Goal: Transaction & Acquisition: Purchase product/service

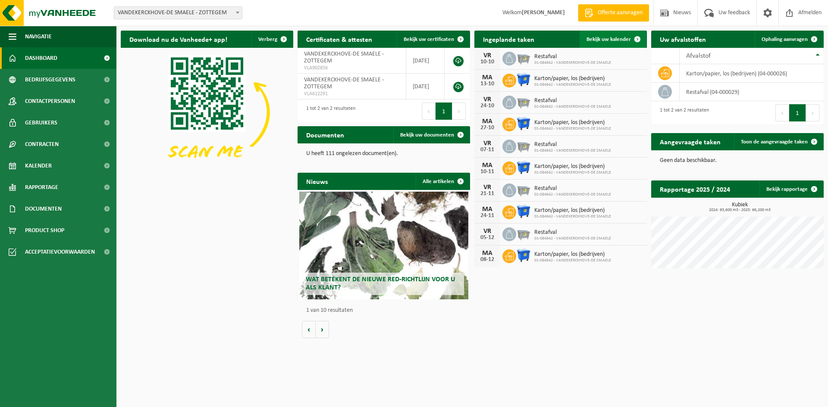
click at [606, 40] on span "Bekijk uw kalender" at bounding box center [608, 40] width 44 height 6
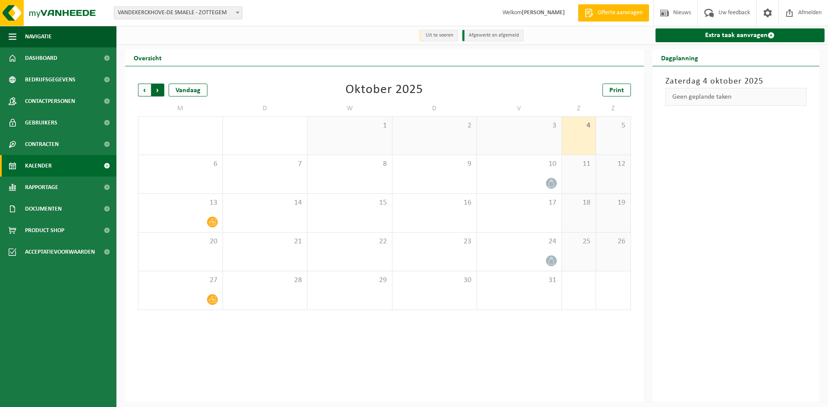
click at [147, 88] on span "Vorige" at bounding box center [144, 90] width 13 height 13
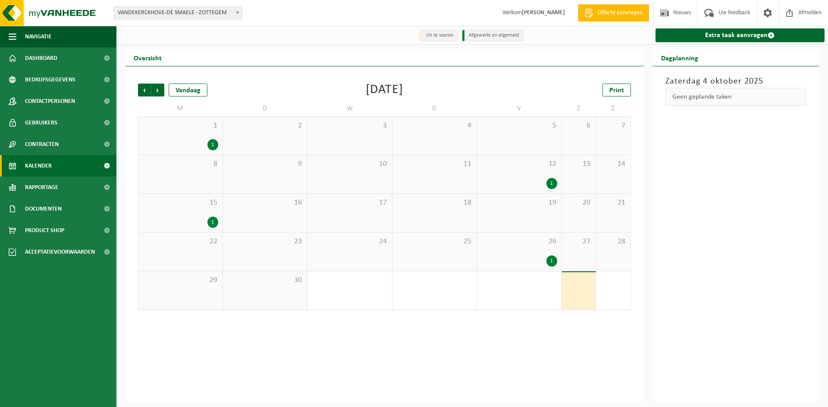
click at [211, 223] on div "1" at bounding box center [212, 222] width 11 height 11
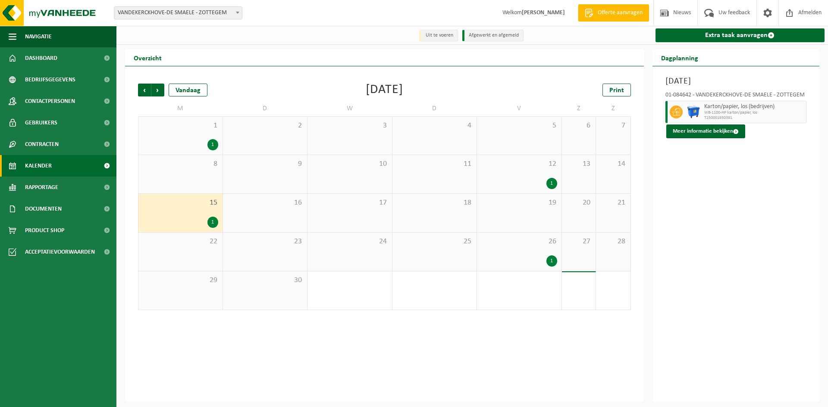
click at [205, 292] on div "29" at bounding box center [180, 291] width 84 height 38
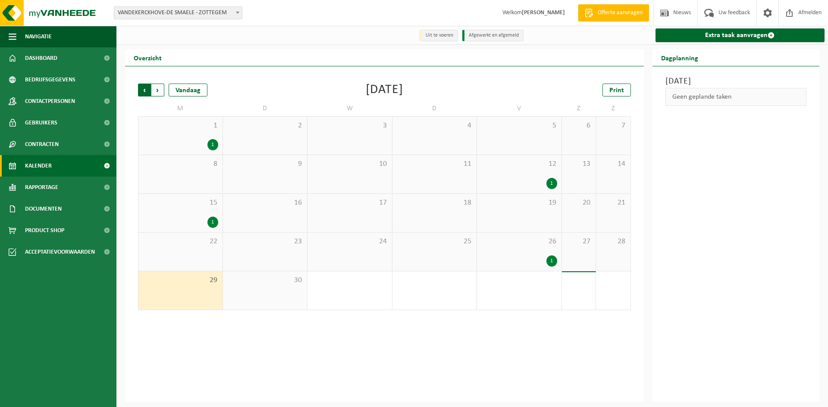
click at [160, 95] on span "Volgende" at bounding box center [157, 90] width 13 height 13
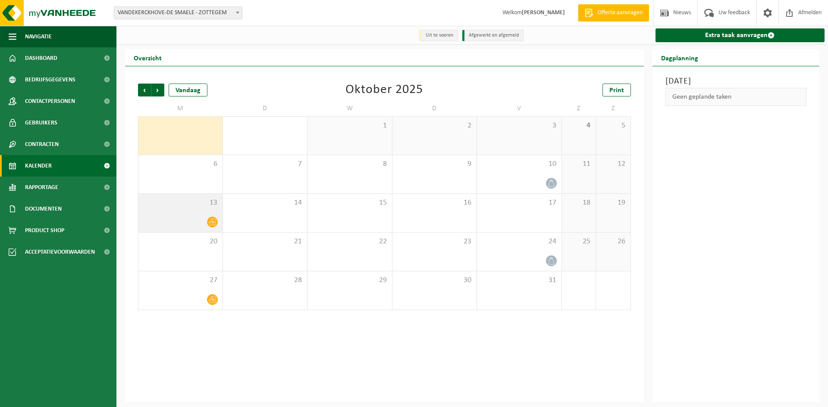
click at [210, 224] on icon at bounding box center [212, 222] width 7 height 7
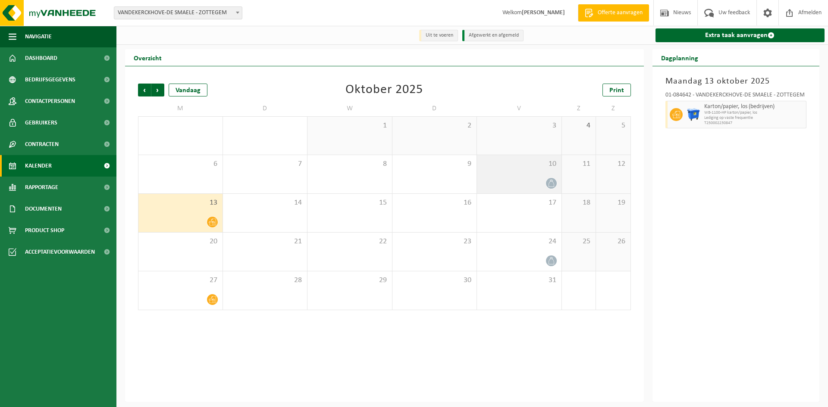
click at [557, 189] on div "10" at bounding box center [519, 174] width 85 height 38
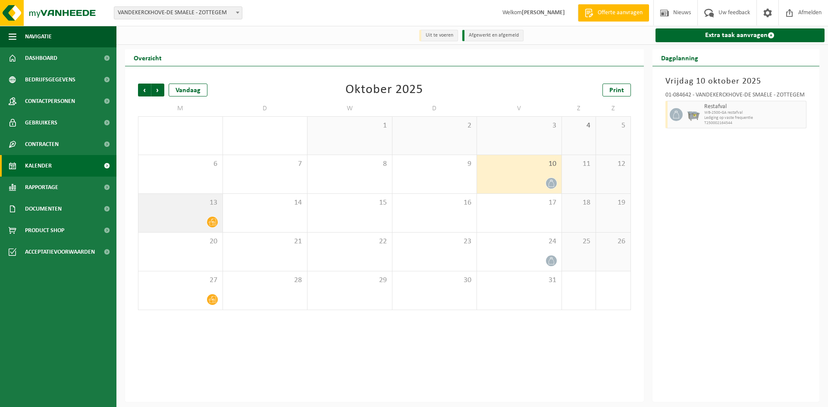
click at [219, 218] on div "13" at bounding box center [180, 213] width 84 height 38
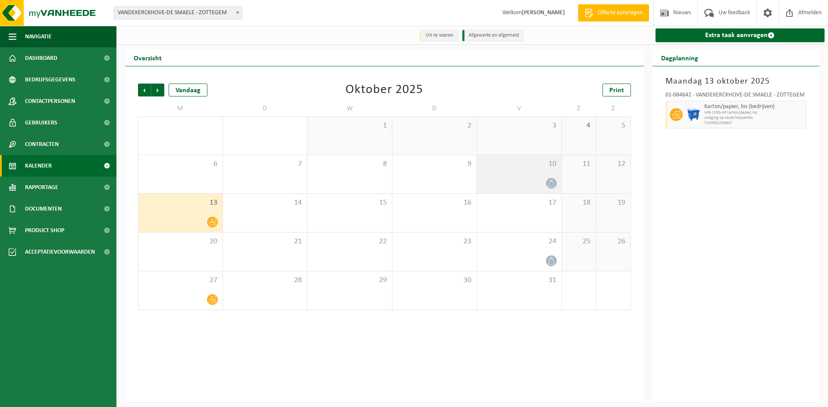
click at [534, 180] on div at bounding box center [519, 184] width 76 height 12
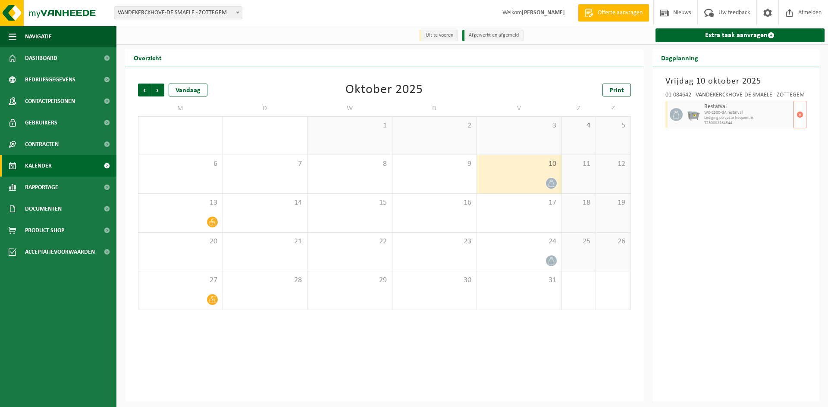
click at [724, 112] on span "WB-2500-GA restafval" at bounding box center [748, 112] width 88 height 5
click at [536, 176] on div "10" at bounding box center [519, 174] width 85 height 38
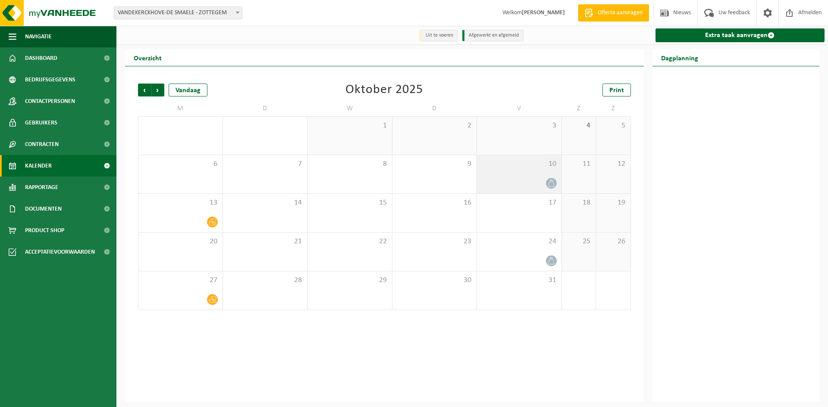
click at [525, 176] on div "10" at bounding box center [519, 174] width 85 height 38
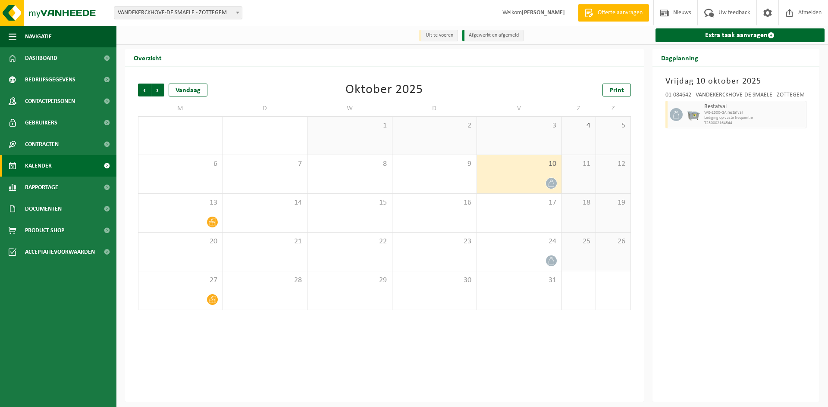
drag, startPoint x: 541, startPoint y: 175, endPoint x: 536, endPoint y: 177, distance: 4.9
click at [536, 177] on div "10" at bounding box center [519, 174] width 85 height 38
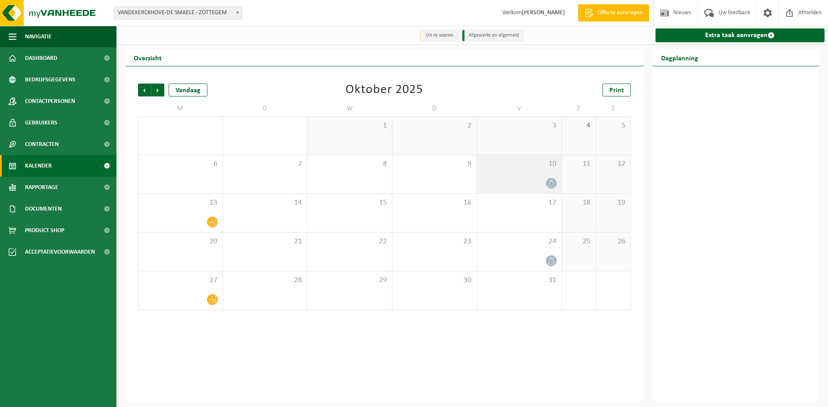
click at [523, 175] on div "10" at bounding box center [519, 174] width 85 height 38
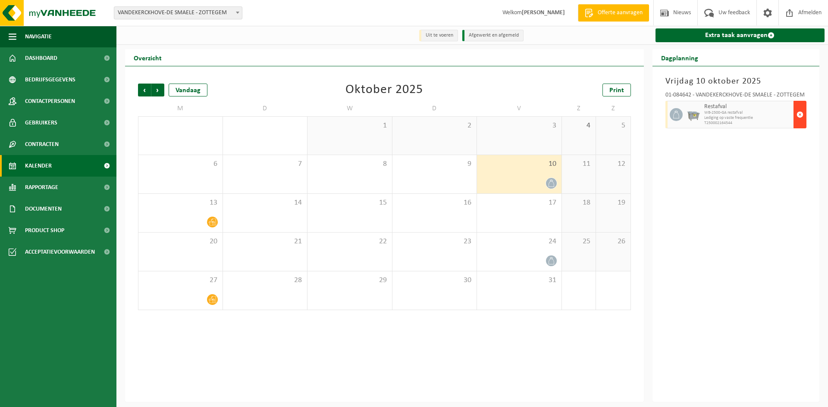
click at [801, 115] on span "button" at bounding box center [799, 114] width 7 height 17
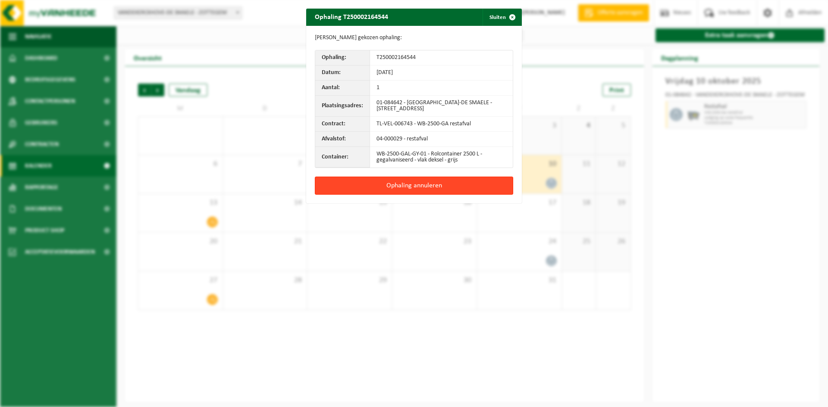
click at [437, 184] on button "Ophaling annuleren" at bounding box center [414, 186] width 198 height 18
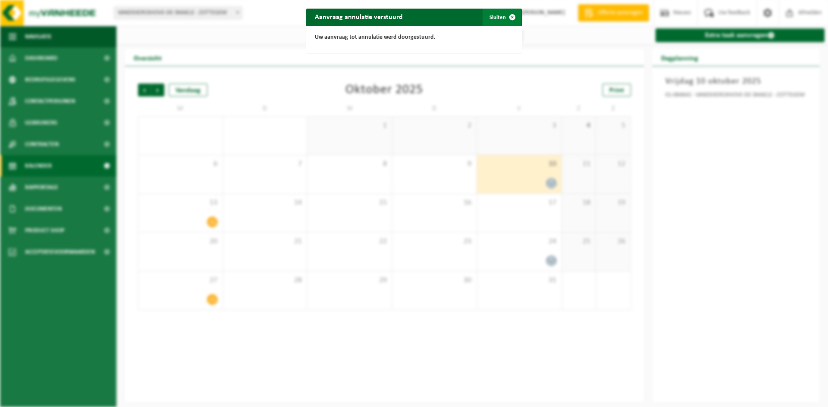
click at [504, 18] on span "button" at bounding box center [512, 17] width 17 height 17
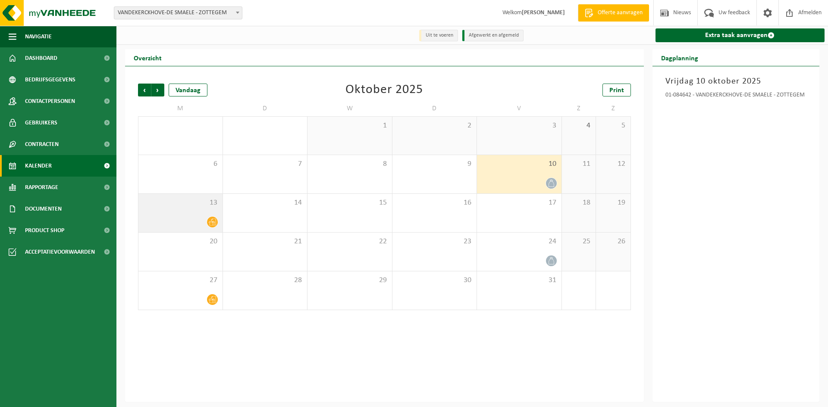
click at [200, 208] on span "13" at bounding box center [180, 202] width 75 height 9
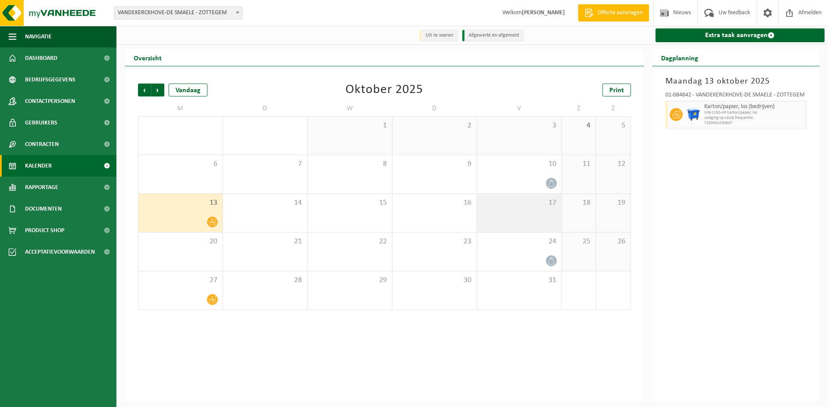
click at [547, 204] on span "17" at bounding box center [519, 202] width 76 height 9
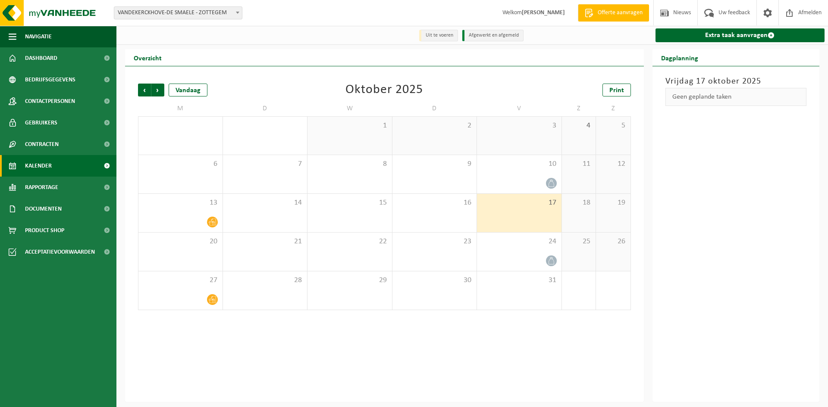
click at [531, 210] on div "17" at bounding box center [519, 213] width 85 height 38
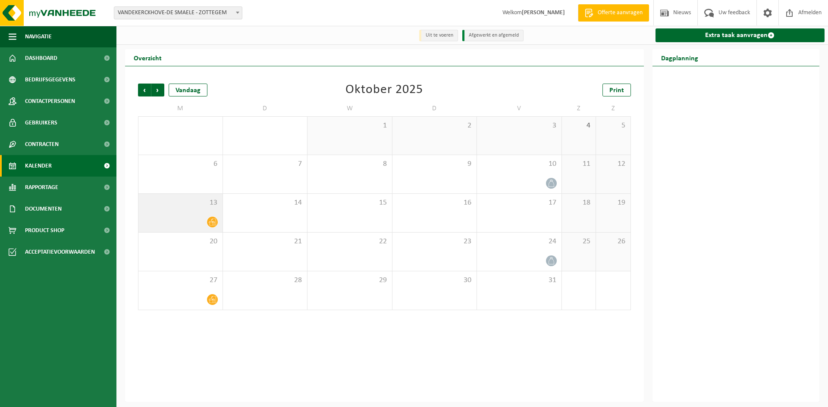
click at [182, 208] on span "13" at bounding box center [180, 202] width 75 height 9
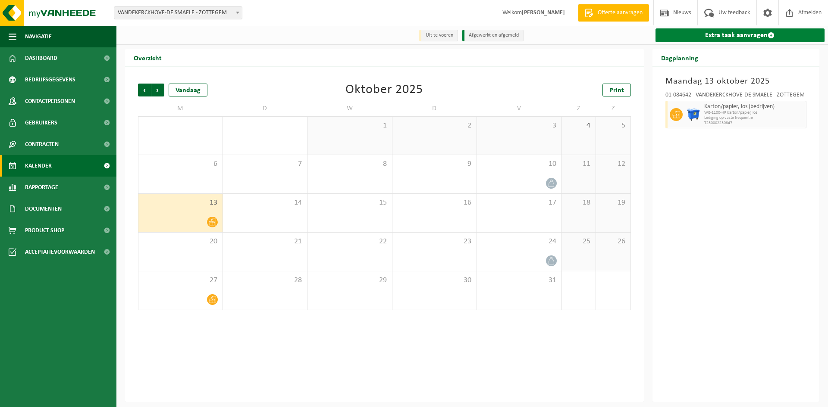
drag, startPoint x: 184, startPoint y: 208, endPoint x: 732, endPoint y: 36, distance: 574.4
click at [732, 36] on link "Extra taak aanvragen" at bounding box center [739, 35] width 169 height 14
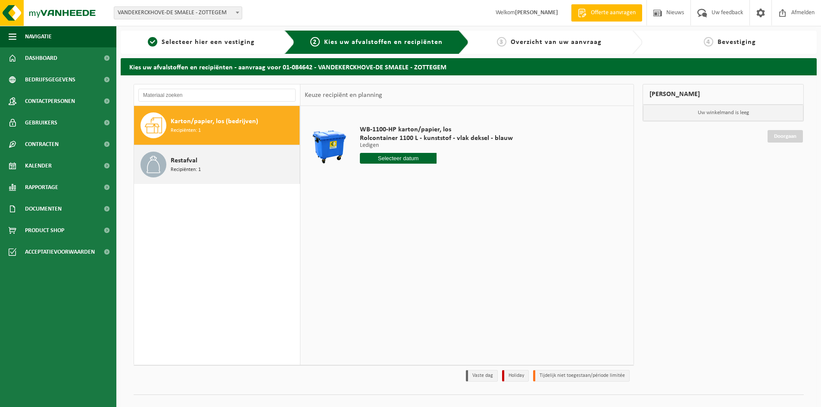
click at [204, 165] on div "Restafval Recipiënten: 1" at bounding box center [234, 165] width 127 height 26
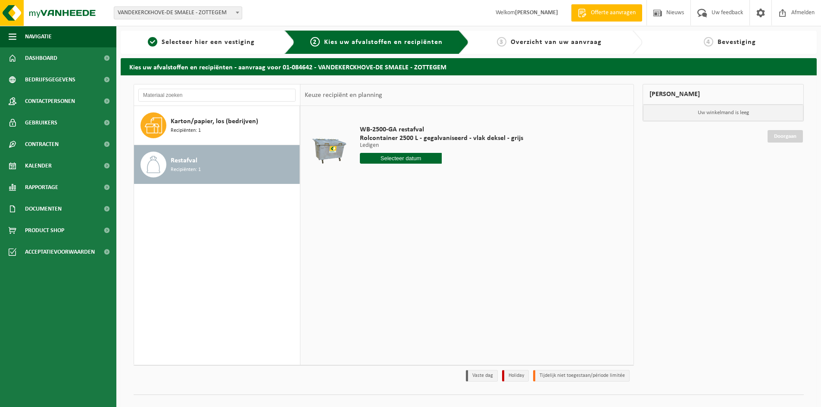
click at [413, 159] on input "text" at bounding box center [401, 158] width 82 height 11
click at [434, 237] on div "17" at bounding box center [428, 235] width 15 height 14
type input "Van 2025-10-17"
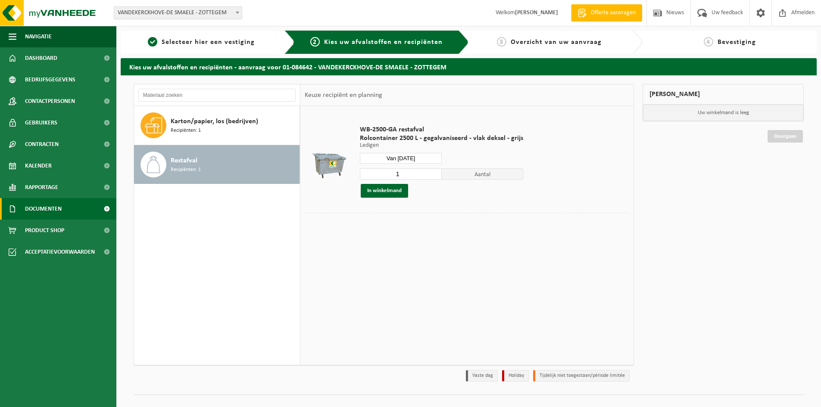
click at [78, 212] on link "Documenten" at bounding box center [58, 209] width 116 height 22
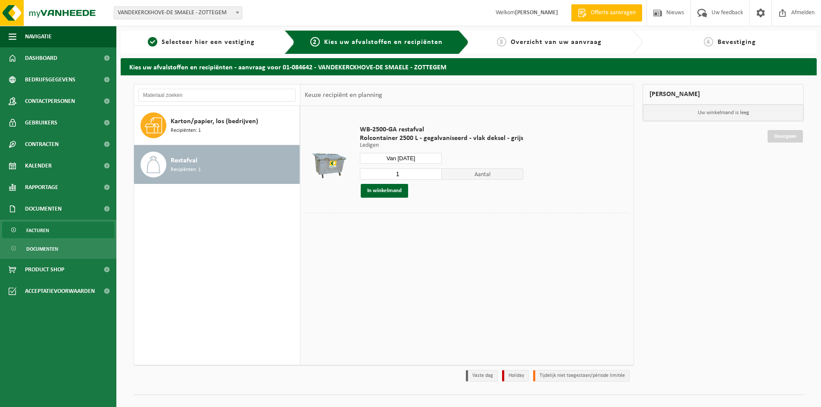
click at [72, 229] on link "Facturen" at bounding box center [58, 230] width 112 height 16
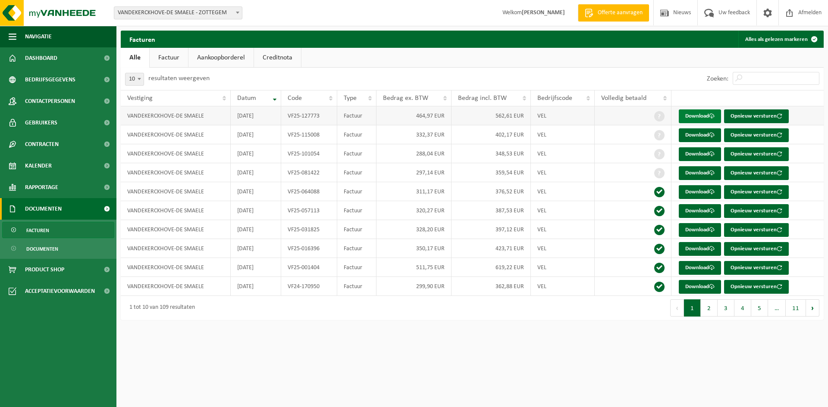
click at [708, 115] on link "Download" at bounding box center [700, 117] width 42 height 14
click at [57, 61] on link "Dashboard" at bounding box center [58, 58] width 116 height 22
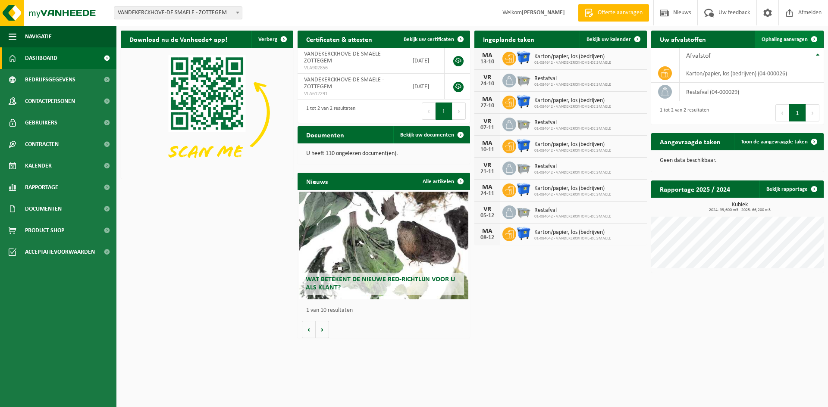
click at [780, 37] on span "Ophaling aanvragen" at bounding box center [784, 40] width 46 height 6
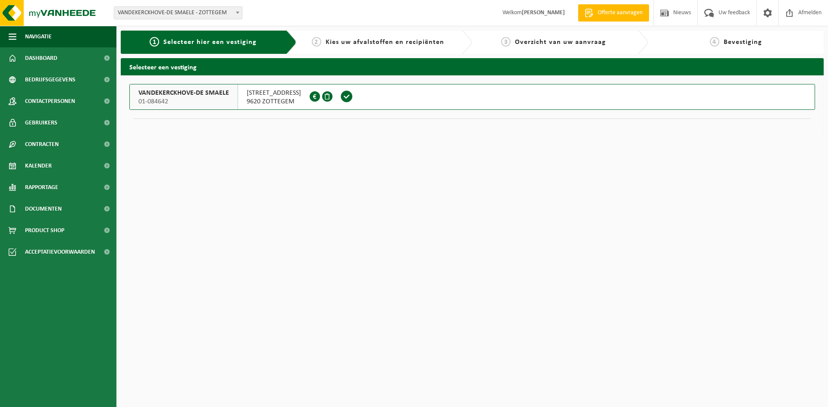
click at [190, 101] on span "01-084642" at bounding box center [183, 101] width 91 height 9
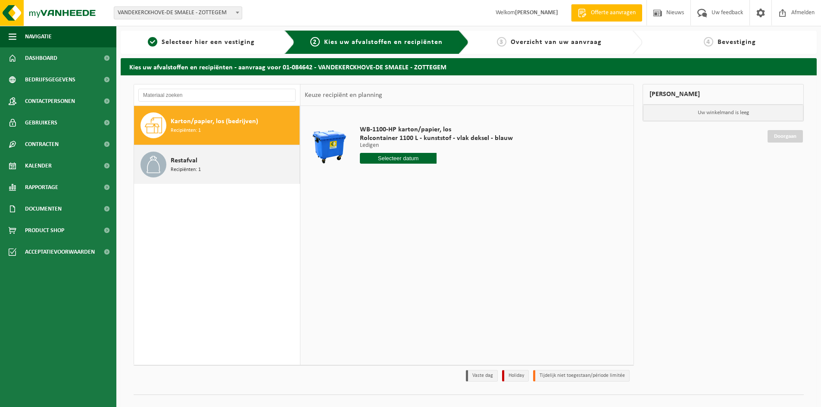
click at [207, 156] on div "Restafval Recipiënten: 1" at bounding box center [234, 165] width 127 height 26
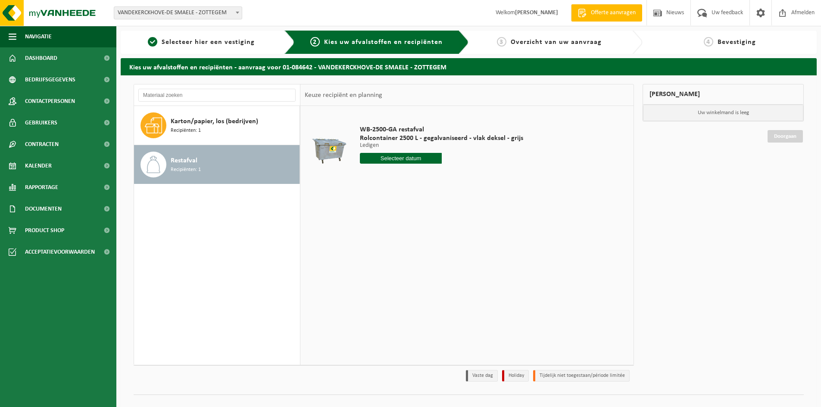
click at [411, 166] on div "WB-2500-GA restafval Rolcontainer 2500 L - gegalvaniseerd - vlak deksel - grijs…" at bounding box center [442, 147] width 172 height 60
click at [408, 163] on input "text" at bounding box center [401, 158] width 82 height 11
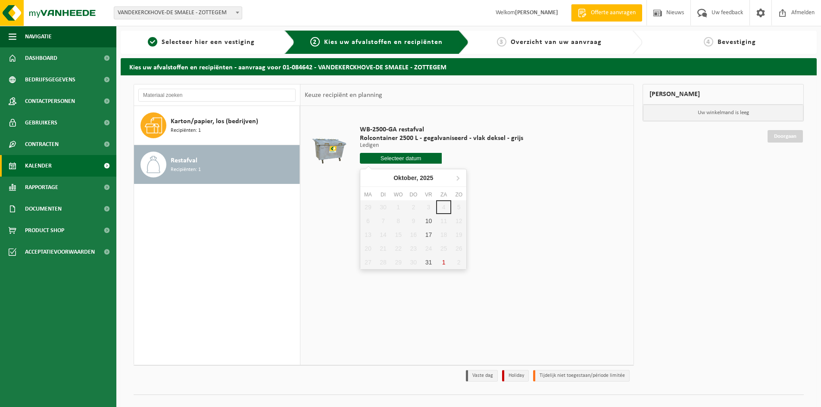
click at [99, 162] on span at bounding box center [106, 166] width 19 height 22
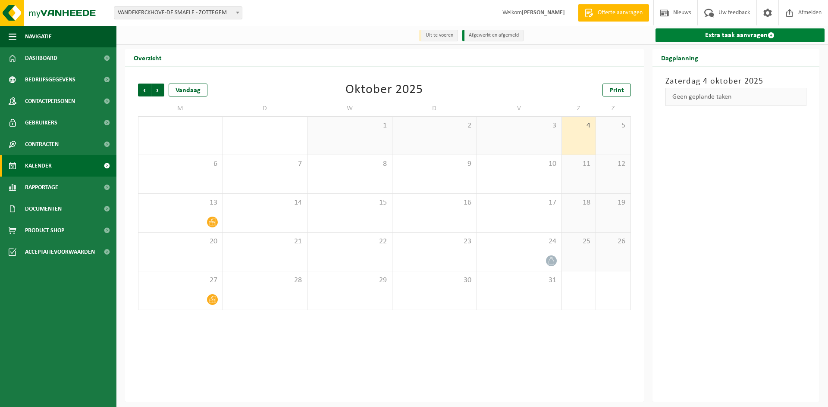
click at [731, 34] on link "Extra taak aanvragen" at bounding box center [739, 35] width 169 height 14
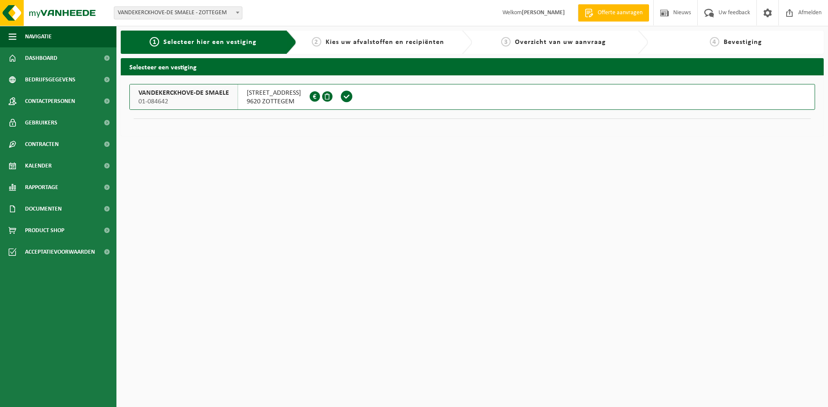
click at [273, 93] on span "[STREET_ADDRESS]" at bounding box center [274, 93] width 54 height 9
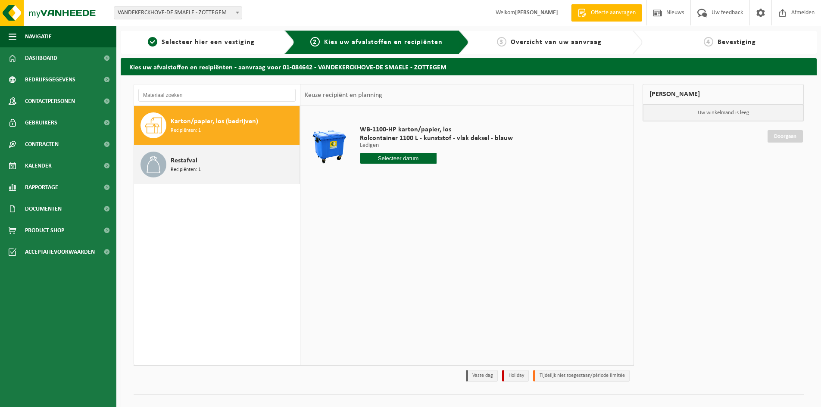
click at [192, 159] on span "Restafval" at bounding box center [184, 161] width 27 height 10
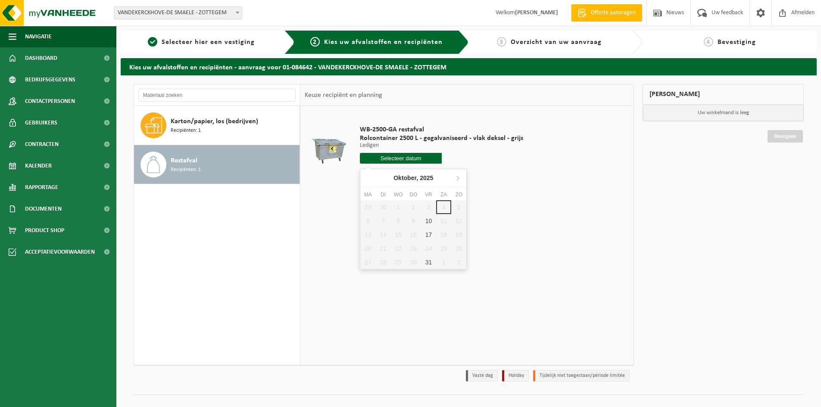
click at [409, 157] on input "text" at bounding box center [401, 158] width 82 height 11
click at [432, 236] on div "17" at bounding box center [428, 235] width 15 height 14
type input "Van [DATE]"
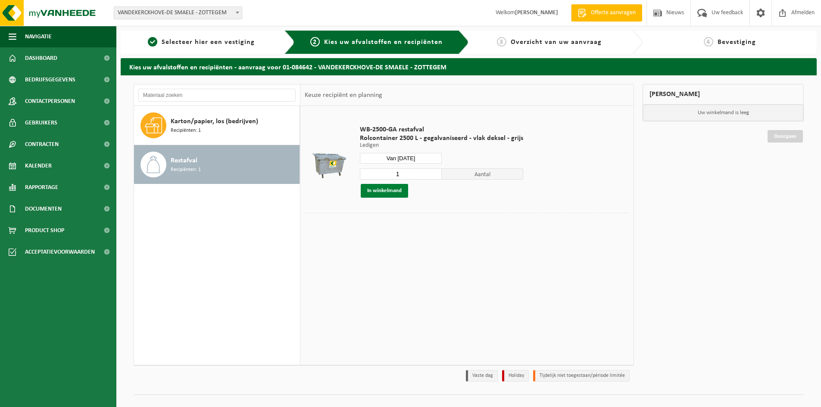
click at [395, 190] on button "In winkelmand" at bounding box center [384, 191] width 47 height 14
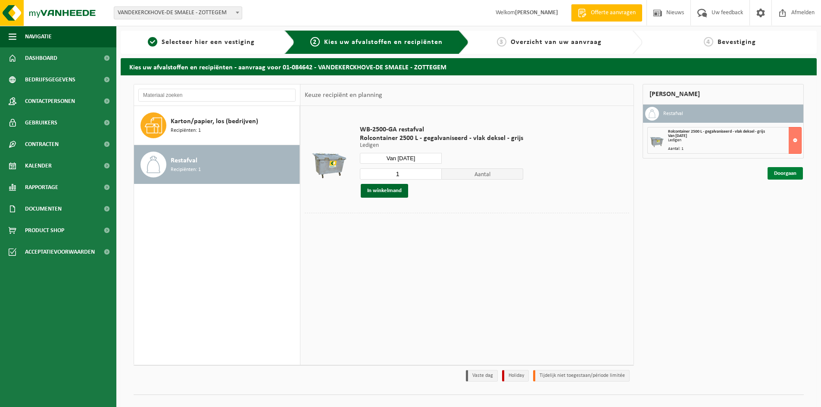
click at [783, 174] on link "Doorgaan" at bounding box center [785, 173] width 35 height 13
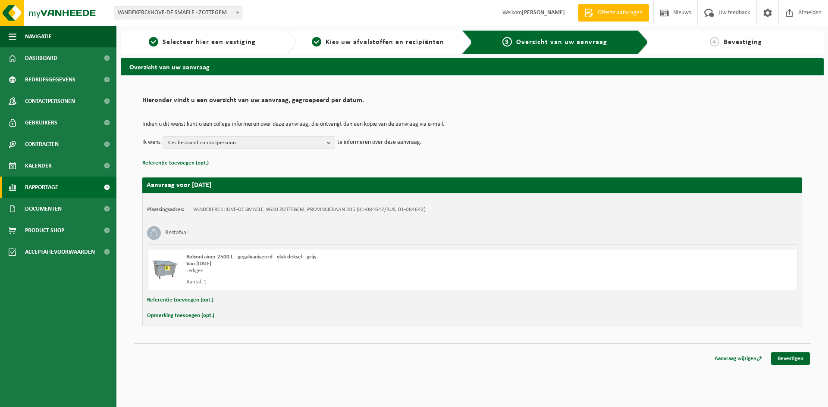
click at [47, 184] on span "Rapportage" at bounding box center [41, 188] width 33 height 22
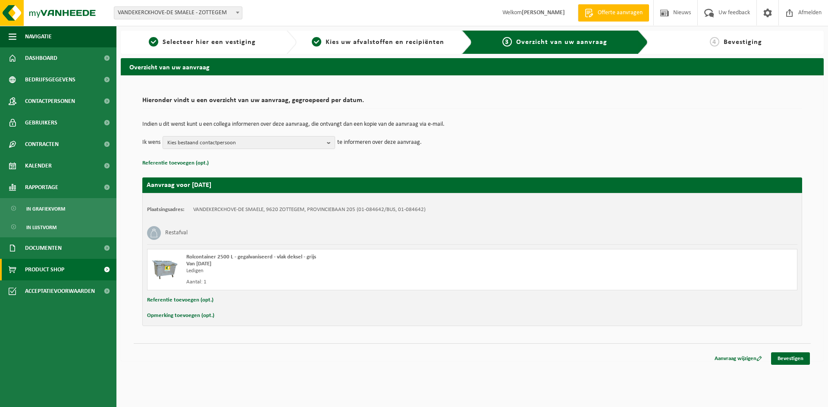
click at [46, 266] on span "Product Shop" at bounding box center [44, 270] width 39 height 22
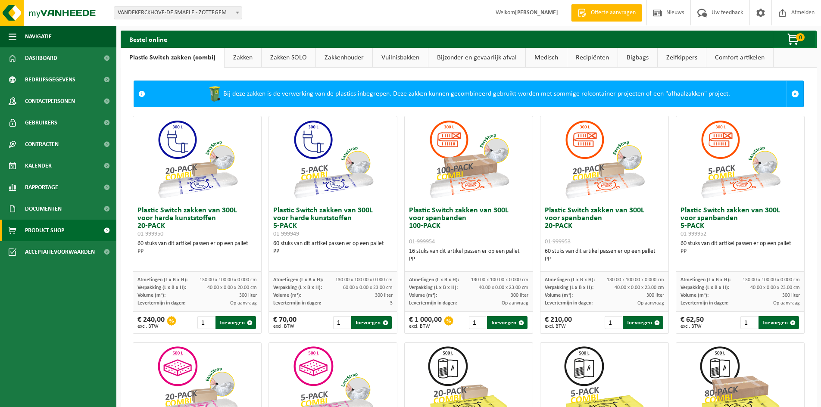
click at [695, 60] on link "Zelfkippers" at bounding box center [682, 58] width 48 height 20
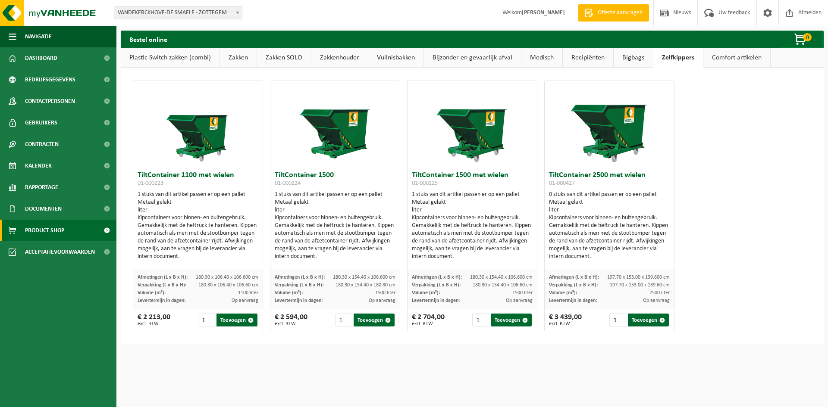
click at [185, 63] on link "Plastic Switch zakken (combi)" at bounding box center [170, 58] width 99 height 20
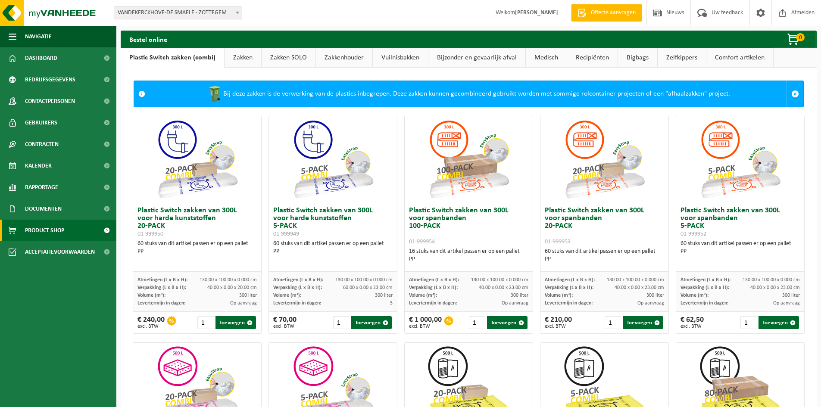
click at [231, 66] on link "Zakken" at bounding box center [243, 58] width 37 height 20
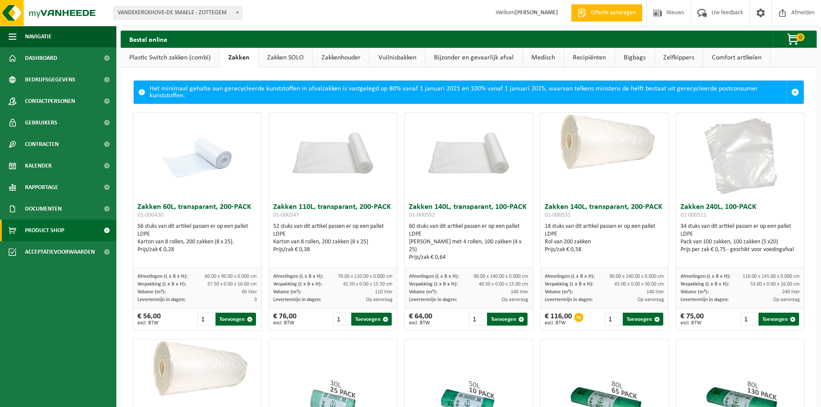
click at [272, 61] on link "Zakken SOLO" at bounding box center [286, 58] width 54 height 20
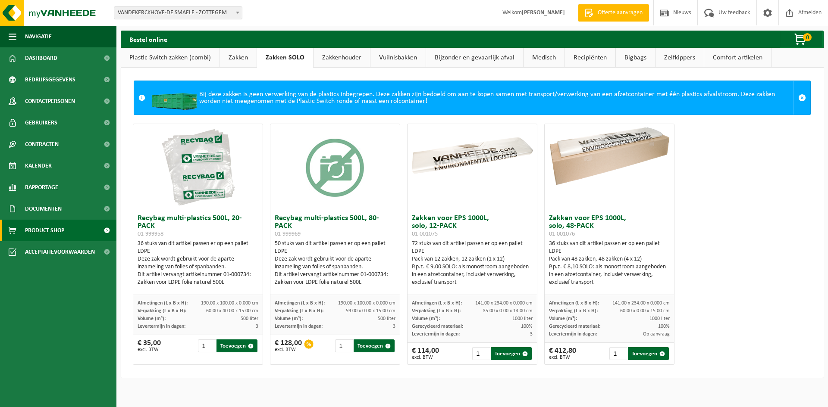
click at [328, 56] on link "Zakkenhouder" at bounding box center [341, 58] width 56 height 20
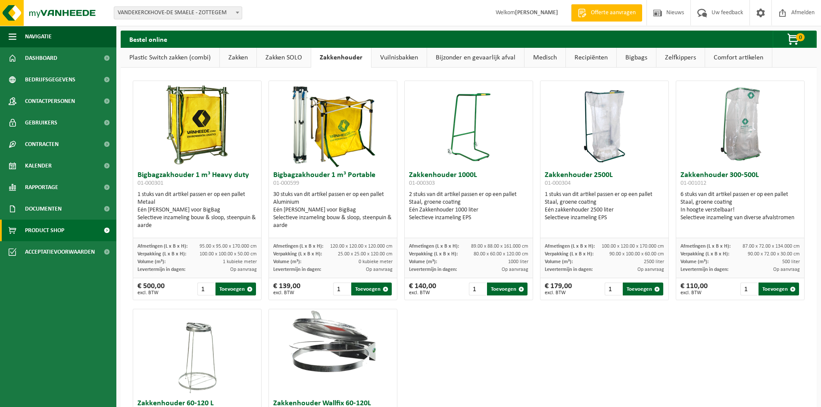
click at [383, 60] on link "Vuilnisbakken" at bounding box center [399, 58] width 55 height 20
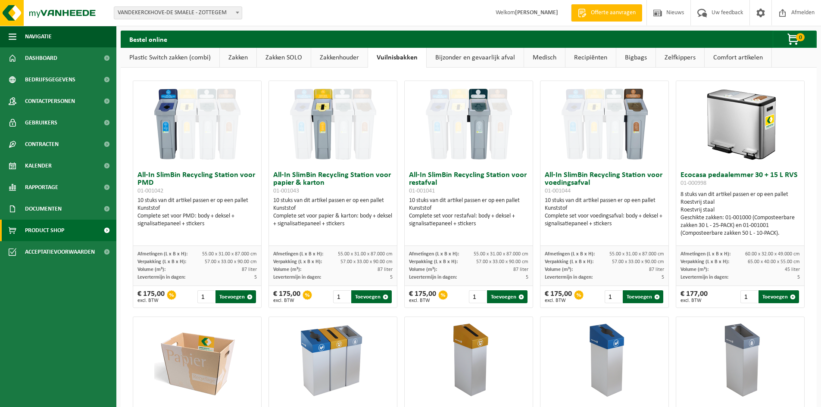
click at [492, 58] on link "Bijzonder en gevaarlijk afval" at bounding box center [475, 58] width 97 height 20
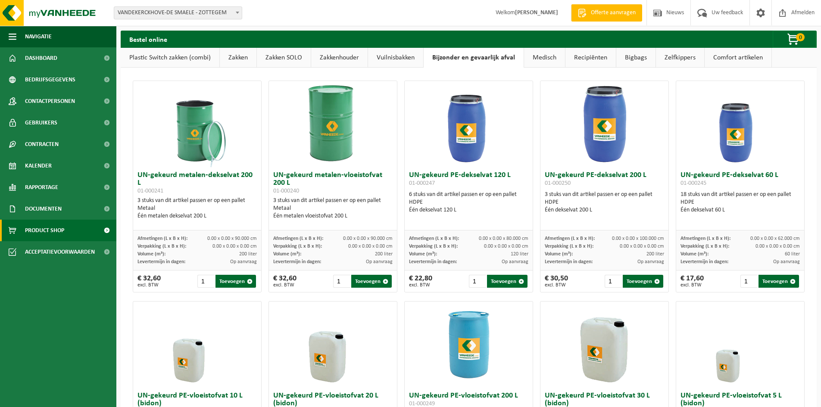
click at [554, 59] on link "Medisch" at bounding box center [544, 58] width 41 height 20
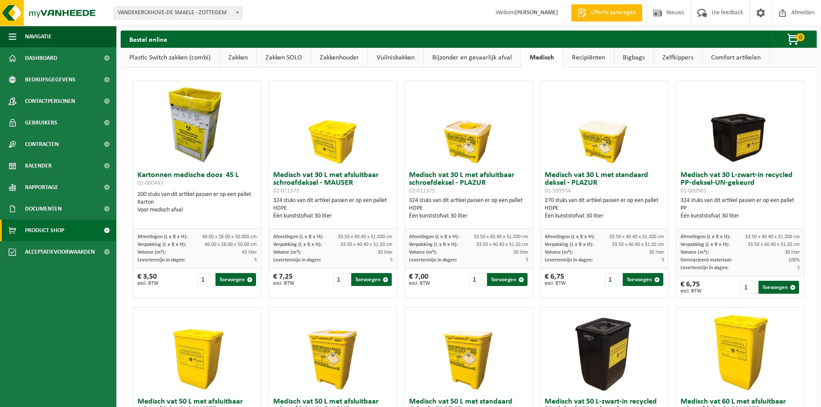
click at [567, 55] on link "Recipiënten" at bounding box center [589, 58] width 50 height 20
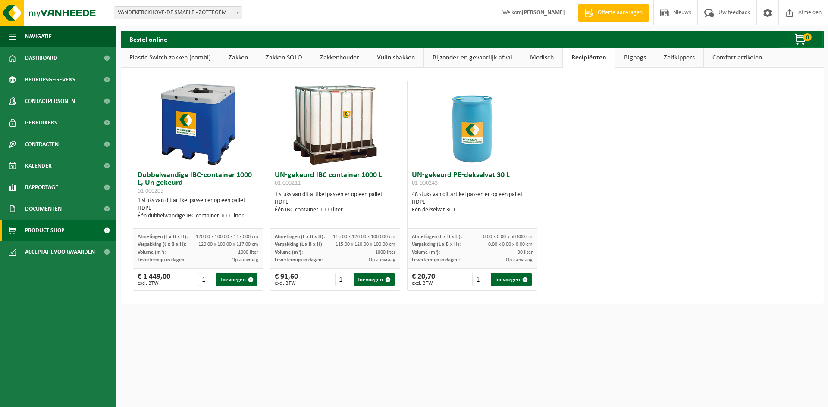
click at [579, 58] on link "Recipiënten" at bounding box center [589, 58] width 52 height 20
click at [615, 60] on link "Bigbags" at bounding box center [634, 58] width 39 height 20
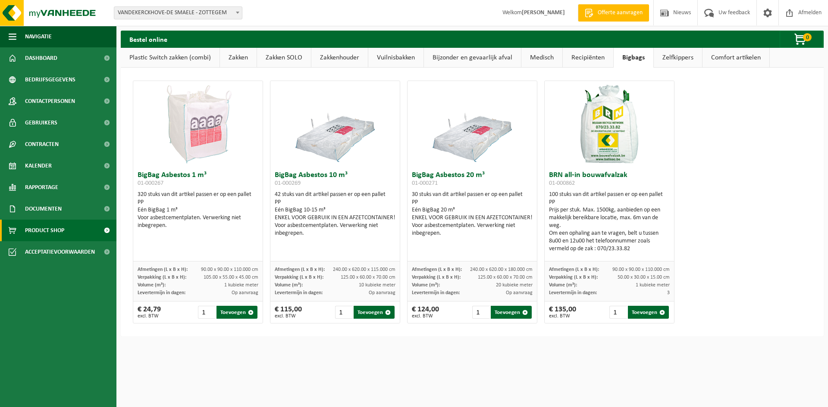
click at [665, 60] on link "Zelfkippers" at bounding box center [678, 58] width 48 height 20
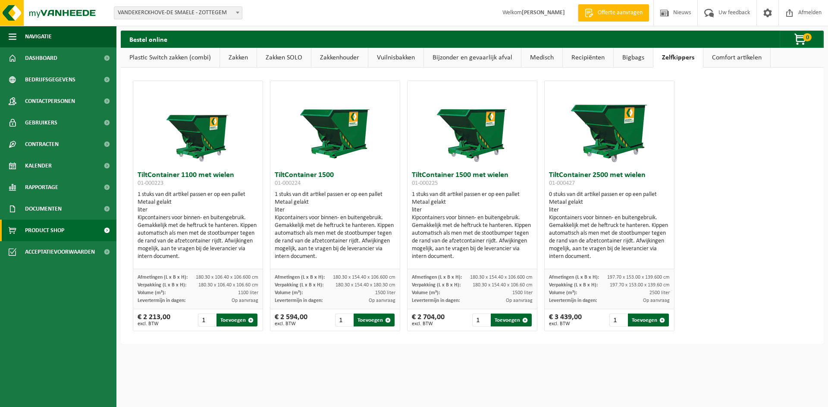
click at [723, 63] on link "Comfort artikelen" at bounding box center [736, 58] width 67 height 20
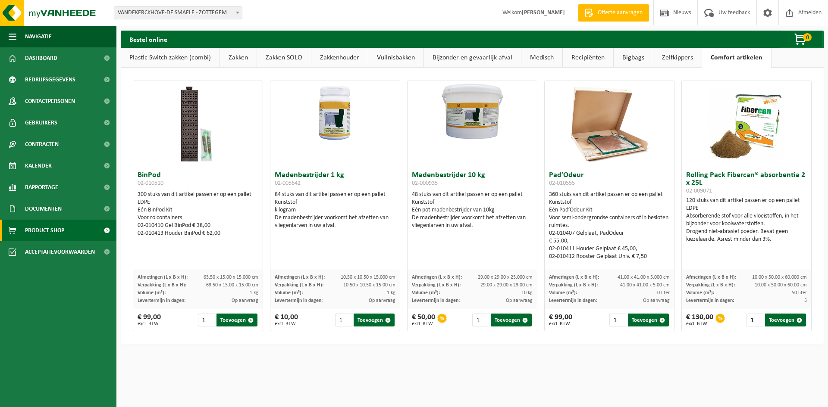
click at [157, 68] on div "BinPod 02-010510 300 stuks van dit artikel passen er op een pallet LDPE Eén Bin…" at bounding box center [472, 206] width 703 height 277
